Goal: Complete application form

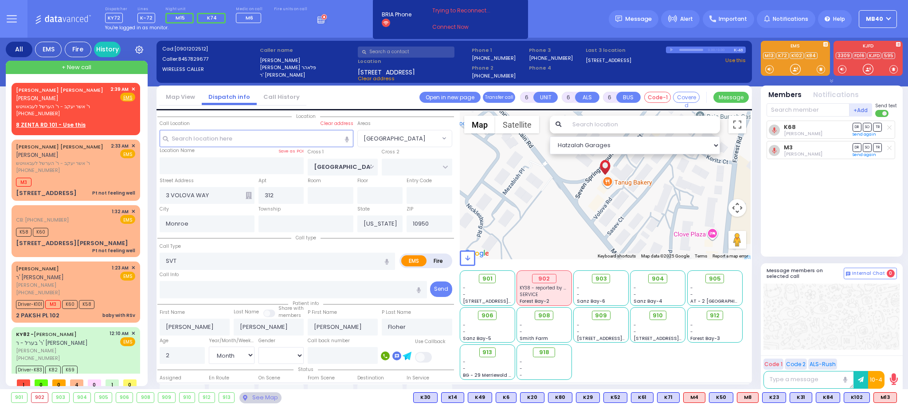
select select "[GEOGRAPHIC_DATA]"
select select "Month"
select select "[DEMOGRAPHIC_DATA]"
